Goal: Check status: Check status

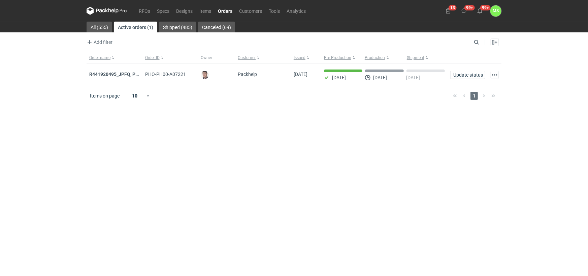
drag, startPoint x: 224, startPoint y: 10, endPoint x: 223, endPoint y: 14, distance: 4.2
click at [224, 10] on link "Orders" at bounding box center [225, 11] width 21 height 8
click at [129, 73] on strong "R441920495_JPFQ, PHIE, QSLV" at bounding box center [122, 73] width 67 height 5
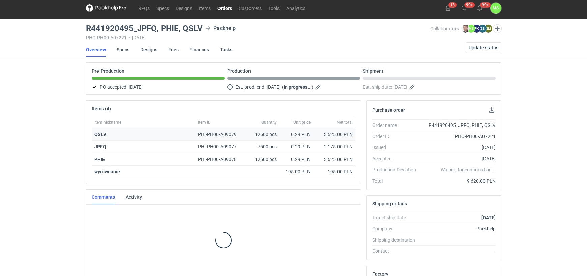
scroll to position [3, 0]
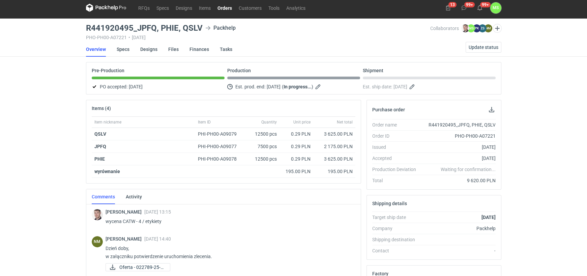
click at [223, 7] on link "Orders" at bounding box center [224, 8] width 21 height 8
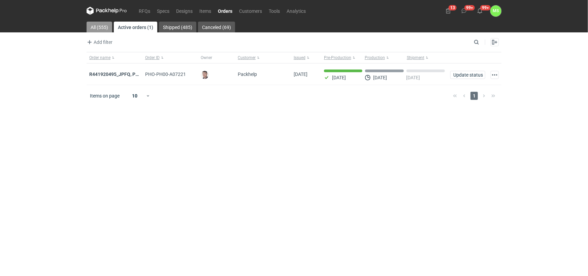
click at [97, 27] on link "All (555)" at bounding box center [100, 27] width 26 height 11
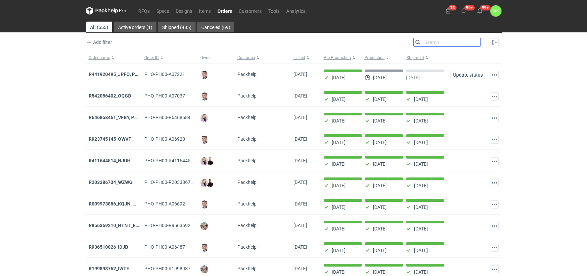
click at [475, 42] on input "Search" at bounding box center [446, 42] width 67 height 8
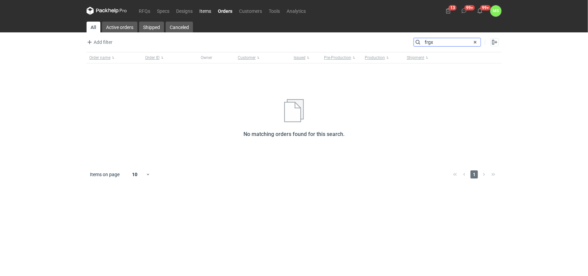
type input "frgx"
click at [207, 11] on link "Items" at bounding box center [205, 11] width 19 height 8
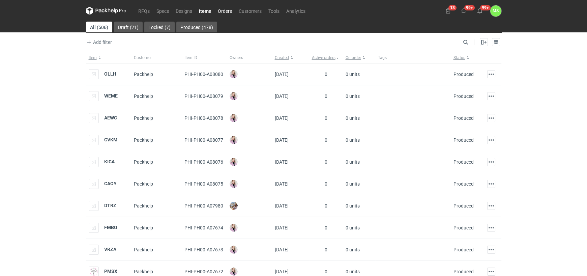
click at [221, 12] on link "Orders" at bounding box center [224, 11] width 21 height 8
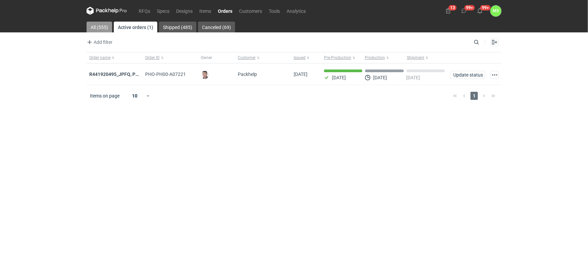
click at [97, 27] on link "All (555)" at bounding box center [100, 27] width 26 height 11
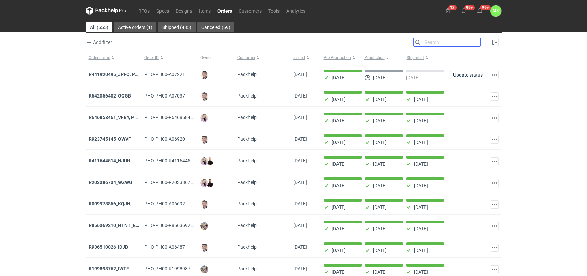
click at [475, 41] on input "Search" at bounding box center [446, 42] width 67 height 8
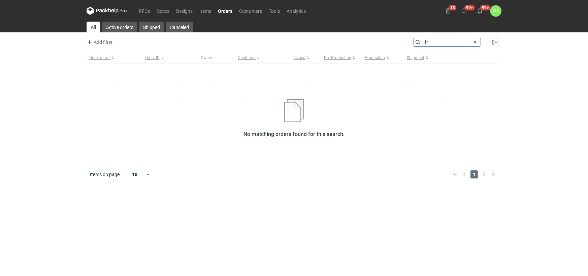
type input "f"
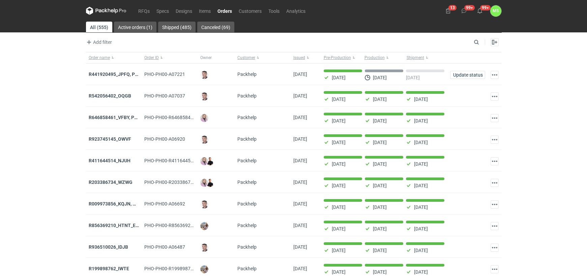
drag, startPoint x: 226, startPoint y: 11, endPoint x: 226, endPoint y: 18, distance: 7.4
click at [226, 11] on link "Orders" at bounding box center [224, 11] width 21 height 8
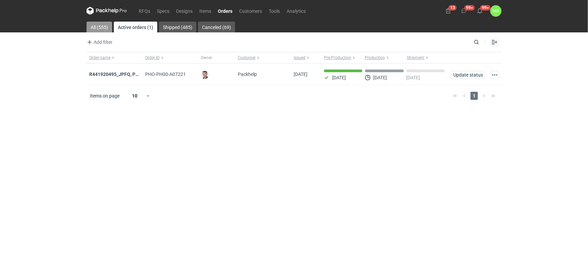
click at [92, 27] on link "All (555)" at bounding box center [100, 27] width 26 height 11
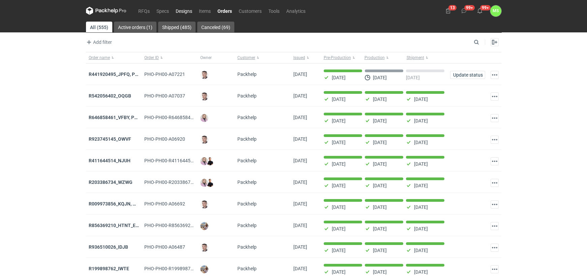
click at [180, 9] on link "Designs" at bounding box center [183, 11] width 23 height 8
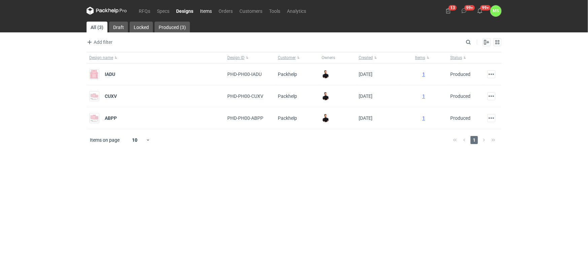
click at [204, 10] on link "Items" at bounding box center [206, 11] width 19 height 8
